Goal: Task Accomplishment & Management: Manage account settings

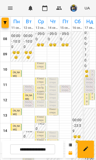
scroll to position [82, 0]
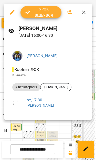
click at [34, 14] on span "Урок відбувся" at bounding box center [41, 12] width 33 height 12
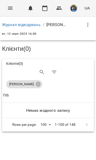
click at [10, 7] on icon "Menu" at bounding box center [10, 8] width 5 height 3
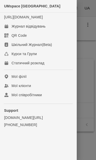
click at [15, 29] on div "Журнал відвідувань" at bounding box center [29, 26] width 34 height 5
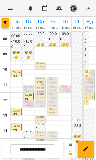
scroll to position [54, 0]
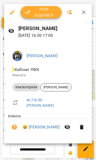
click at [47, 15] on span "Урок відбувся" at bounding box center [41, 12] width 33 height 12
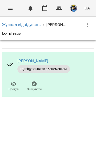
click at [12, 7] on icon "Menu" at bounding box center [10, 8] width 6 height 6
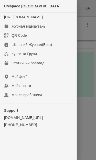
click at [9, 31] on link "Журнал відвідувань" at bounding box center [38, 26] width 76 height 9
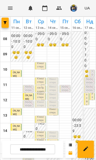
scroll to position [60, 0]
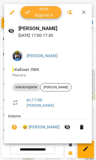
click at [46, 14] on span "Урок відбувся" at bounding box center [41, 12] width 33 height 12
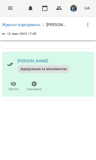
click at [8, 7] on icon "Menu" at bounding box center [10, 8] width 6 height 6
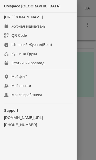
click at [10, 30] on link "Журнал відвідувань" at bounding box center [38, 26] width 76 height 9
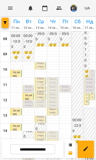
scroll to position [80, 0]
click at [28, 150] on p "0" at bounding box center [28, 152] width 7 height 4
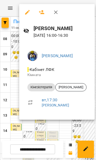
click at [41, 16] on button "button" at bounding box center [42, 12] width 12 height 12
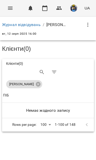
click at [94, 21] on div "Журнал відвідувань / Свириденко Аня вт, 12 серп 2025 16:00" at bounding box center [48, 28] width 94 height 20
click at [85, 25] on icon "button" at bounding box center [88, 25] width 6 height 6
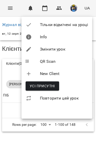
click at [58, 143] on div at bounding box center [48, 80] width 96 height 160
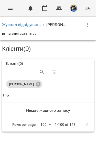
click at [9, 8] on icon "Menu" at bounding box center [10, 8] width 6 height 6
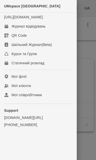
click at [91, 108] on div at bounding box center [48, 80] width 96 height 160
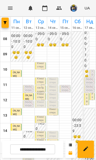
scroll to position [8, 0]
click at [40, 101] on p "Кінезіотерапія ([PERSON_NAME])" at bounding box center [40, 111] width 7 height 21
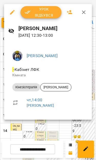
click at [80, 125] on div at bounding box center [48, 80] width 96 height 160
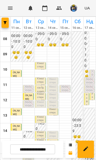
scroll to position [92, 0]
click at [37, 139] on p "Кінезіотерапія - Вовк Давід" at bounding box center [40, 147] width 7 height 17
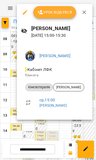
click at [58, 128] on div at bounding box center [48, 80] width 96 height 160
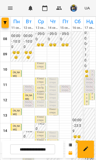
scroll to position [63, 0]
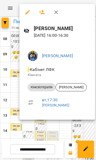
click at [44, 13] on icon "button" at bounding box center [42, 12] width 6 height 4
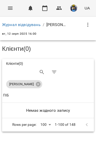
click at [7, 4] on button "Menu" at bounding box center [10, 8] width 12 height 12
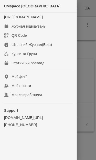
click at [23, 28] on link "Журнал відвідувань" at bounding box center [38, 26] width 76 height 9
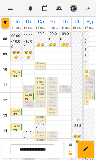
scroll to position [85, 0]
